Goal: Find specific page/section: Find specific page/section

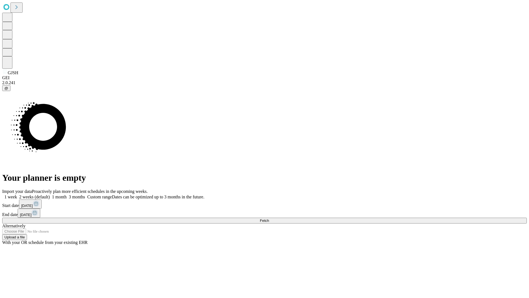
click at [269, 218] on span "Fetch" at bounding box center [264, 220] width 9 height 4
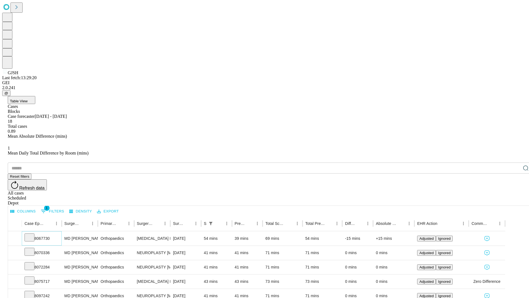
click at [32, 234] on icon at bounding box center [30, 237] width 6 height 6
